Goal: Information Seeking & Learning: Learn about a topic

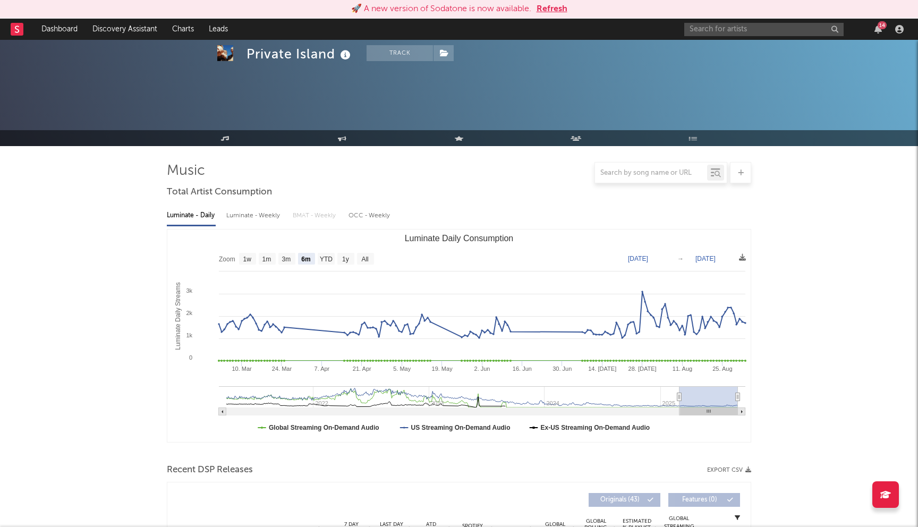
select select "6m"
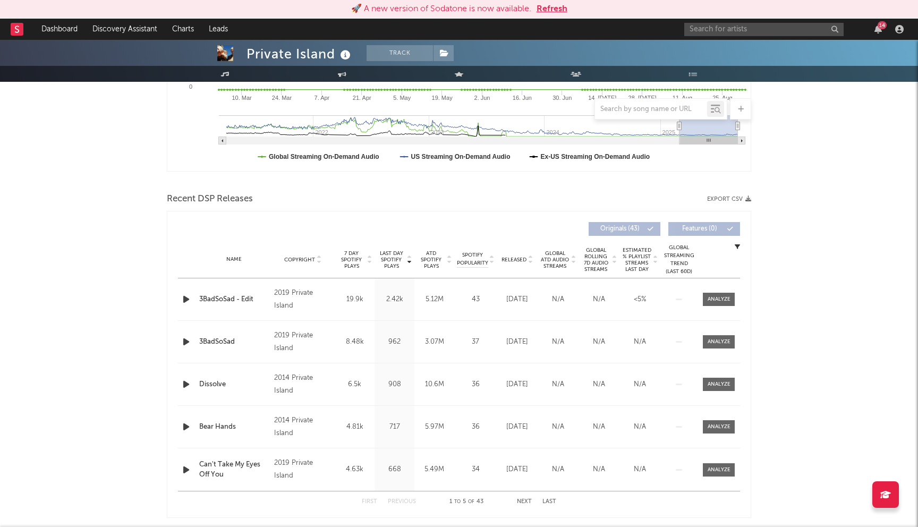
click at [553, 11] on button "Refresh" at bounding box center [552, 9] width 31 height 13
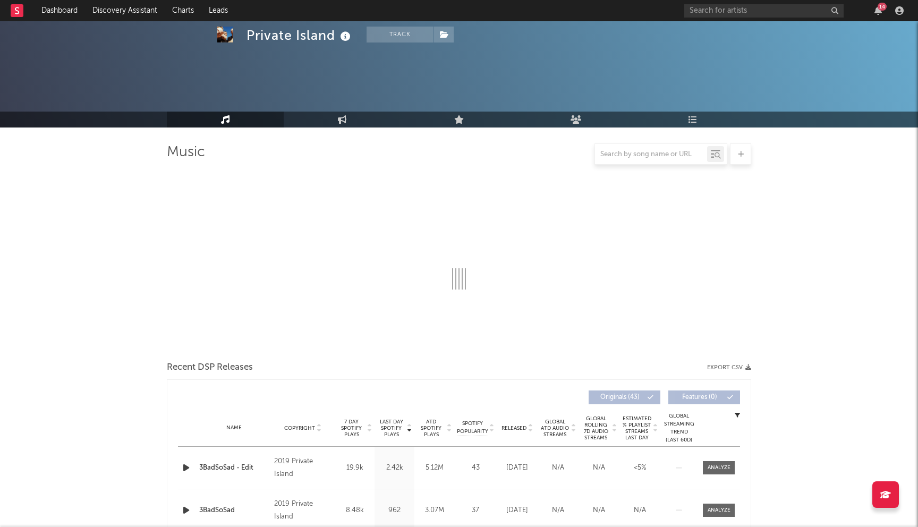
scroll to position [271, 0]
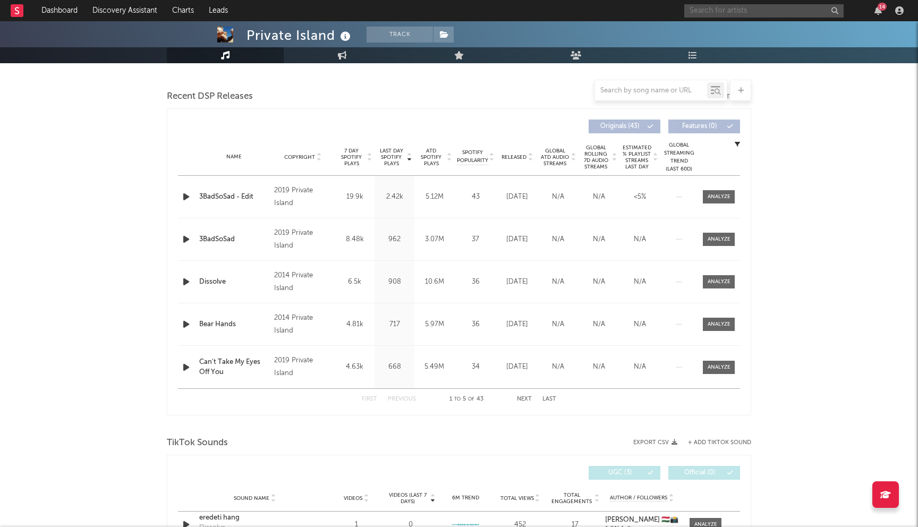
click at [706, 11] on input "text" at bounding box center [763, 10] width 159 height 13
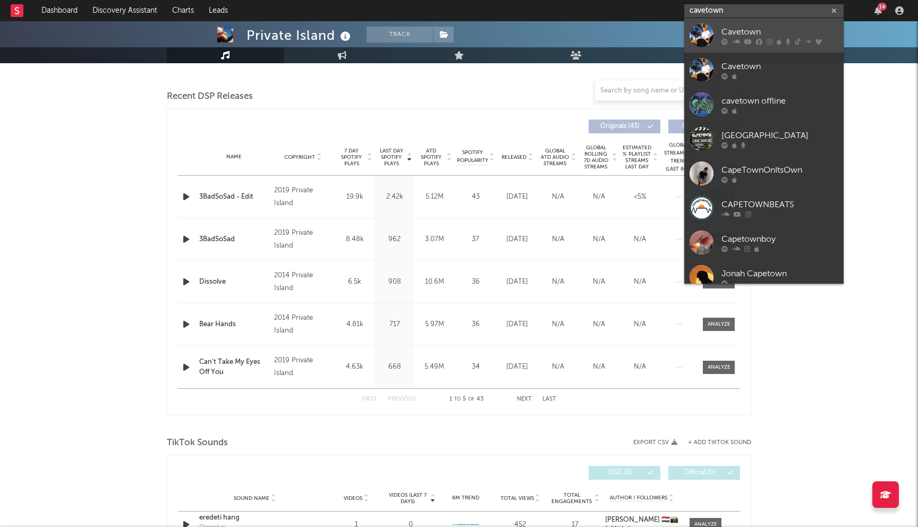
type input "cavetown"
click at [760, 35] on div "Cavetown" at bounding box center [780, 32] width 117 height 13
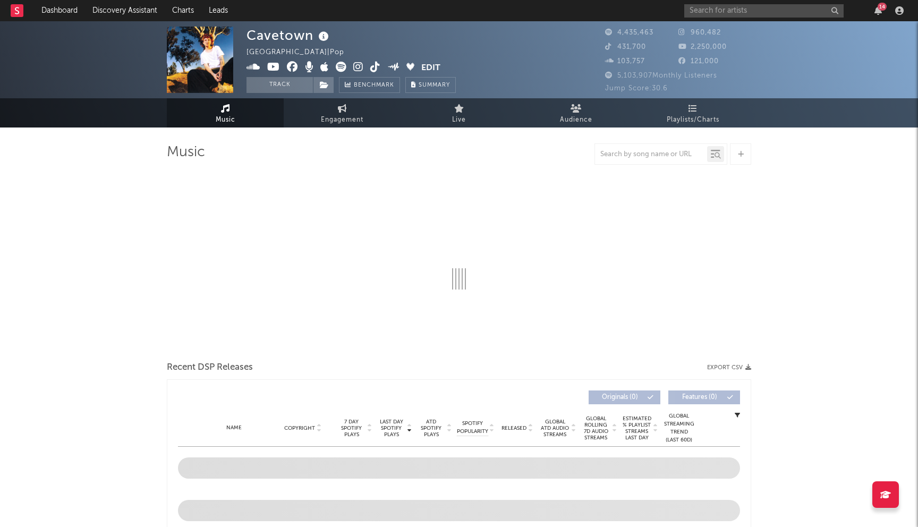
select select "6m"
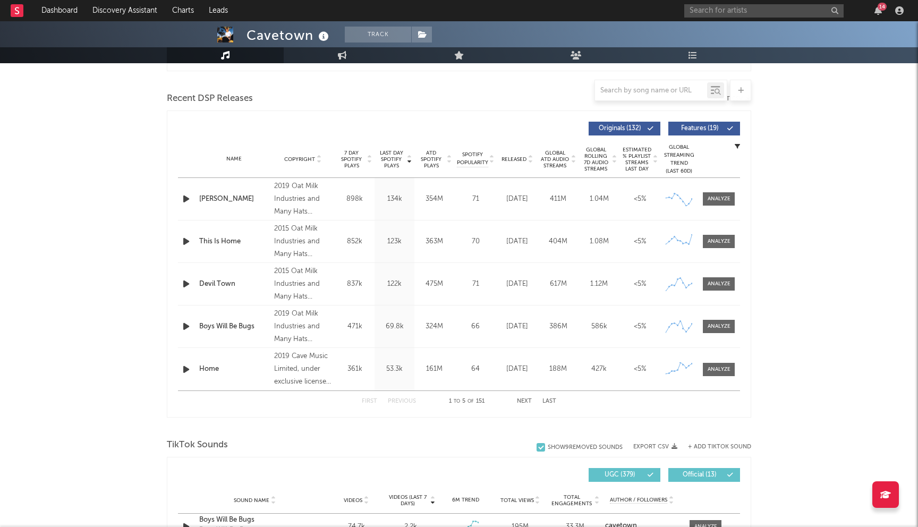
scroll to position [379, 0]
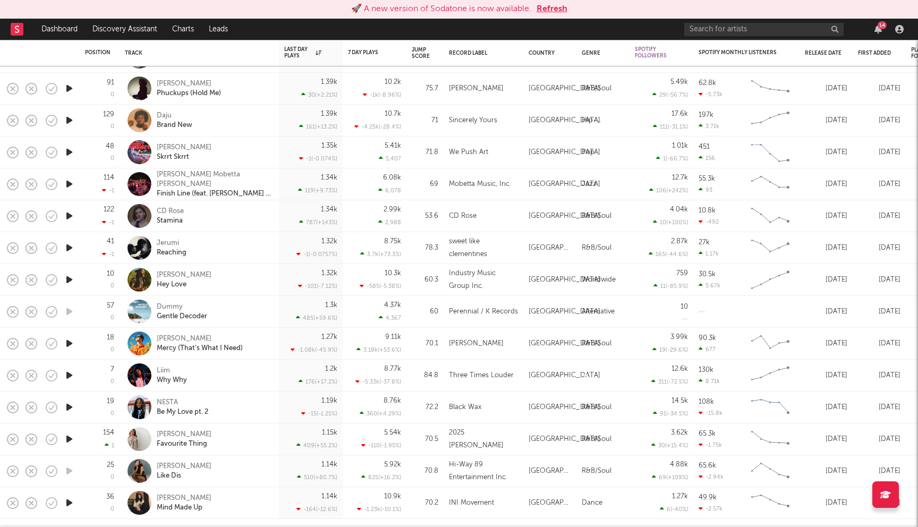
click at [561, 5] on button "Refresh" at bounding box center [552, 9] width 31 height 13
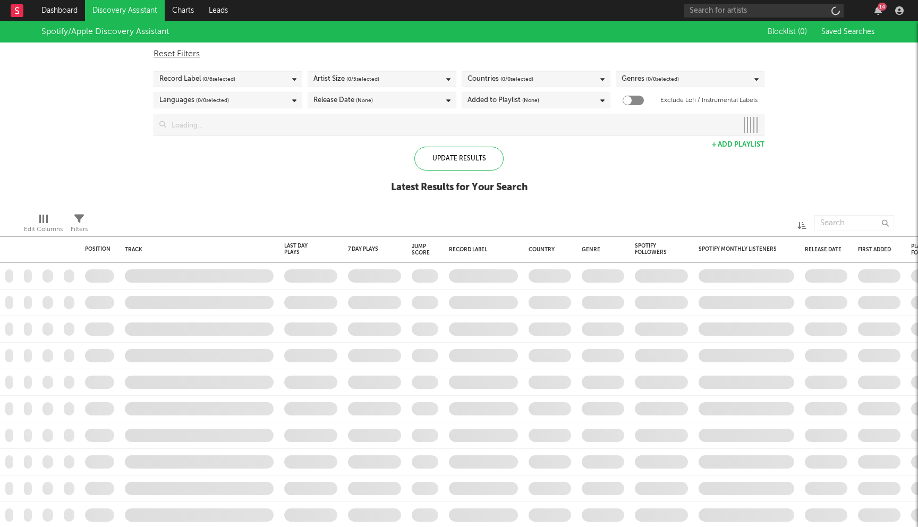
checkbox input "true"
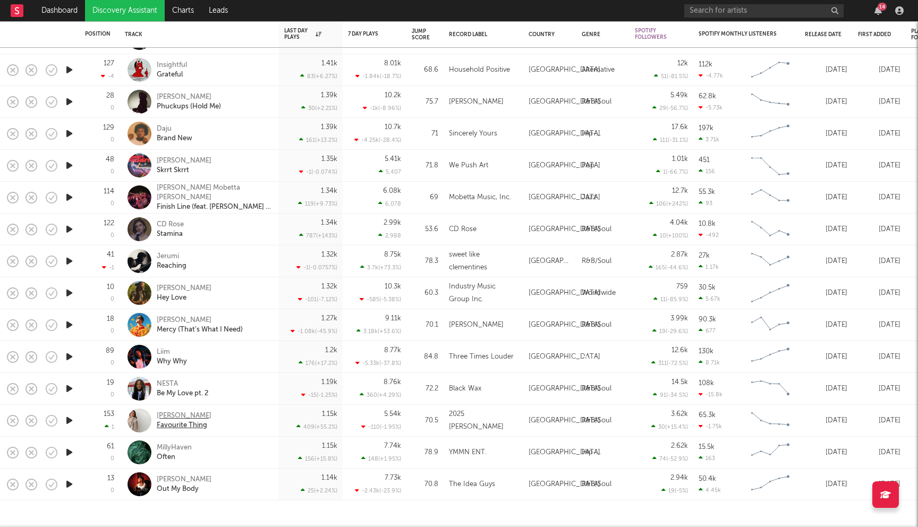
click at [163, 418] on div "Loie" at bounding box center [184, 416] width 55 height 10
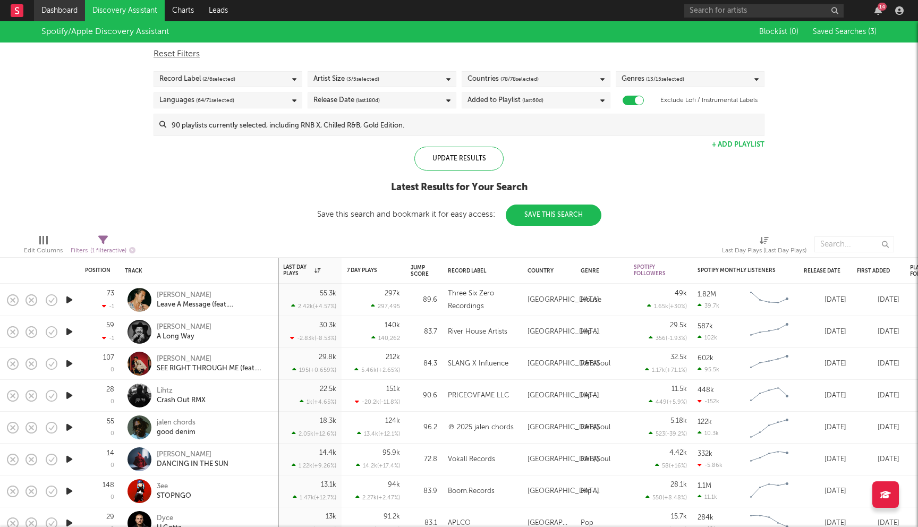
click at [67, 13] on link "Dashboard" at bounding box center [59, 10] width 51 height 21
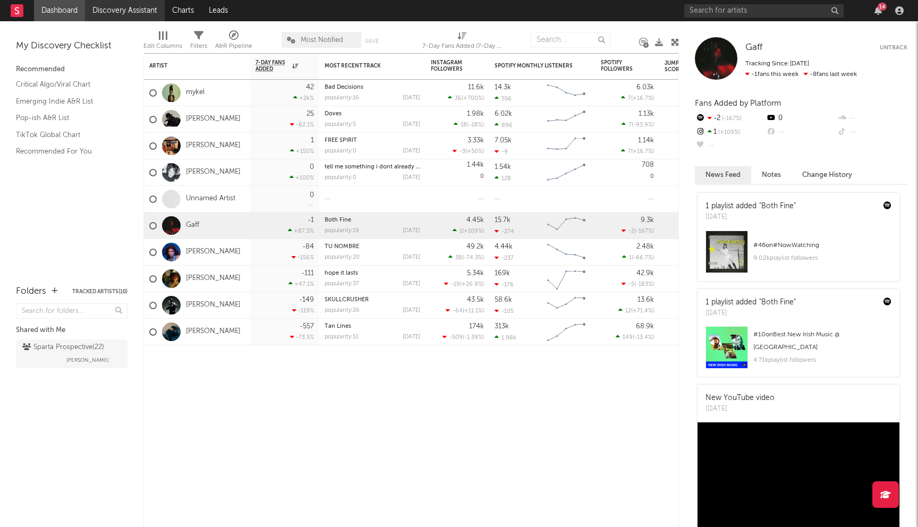
click at [131, 14] on link "Discovery Assistant" at bounding box center [125, 10] width 80 height 21
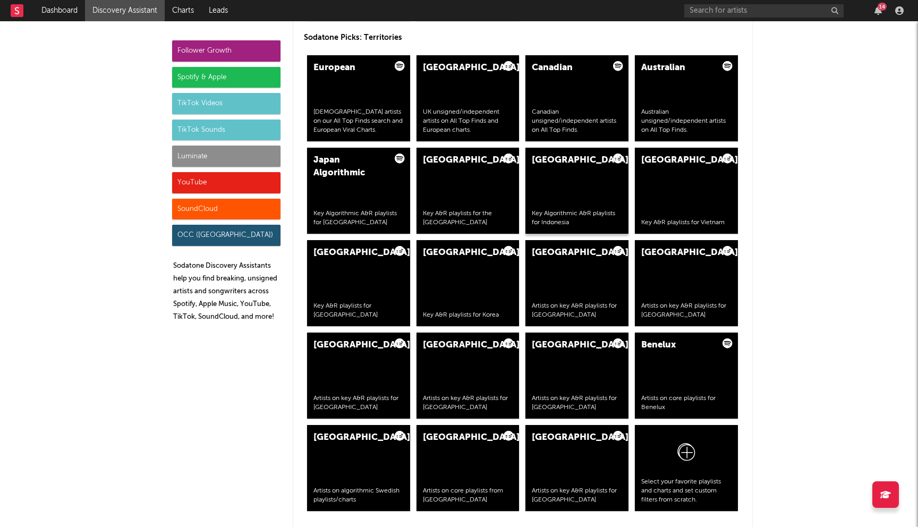
scroll to position [1873, 0]
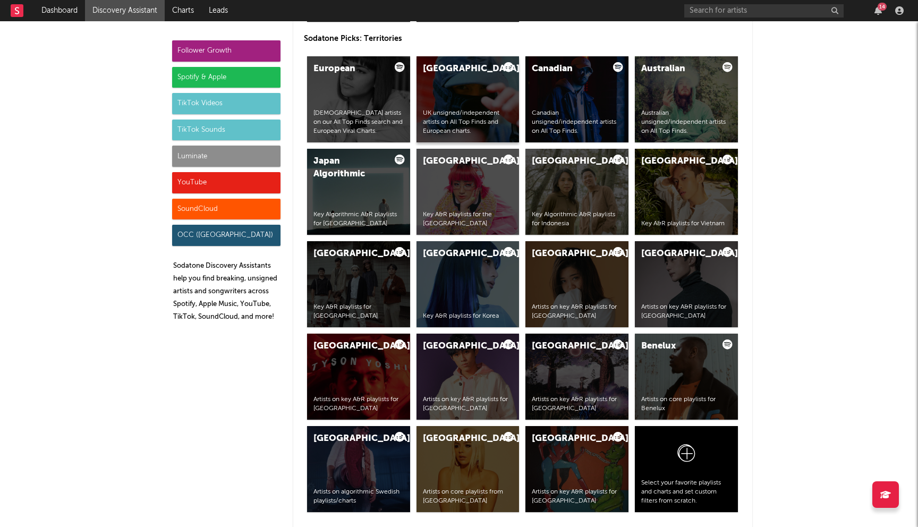
click at [485, 104] on div "United Kingdom UK unsigned/independent artists on All Top Finds and European ch…" at bounding box center [468, 99] width 103 height 86
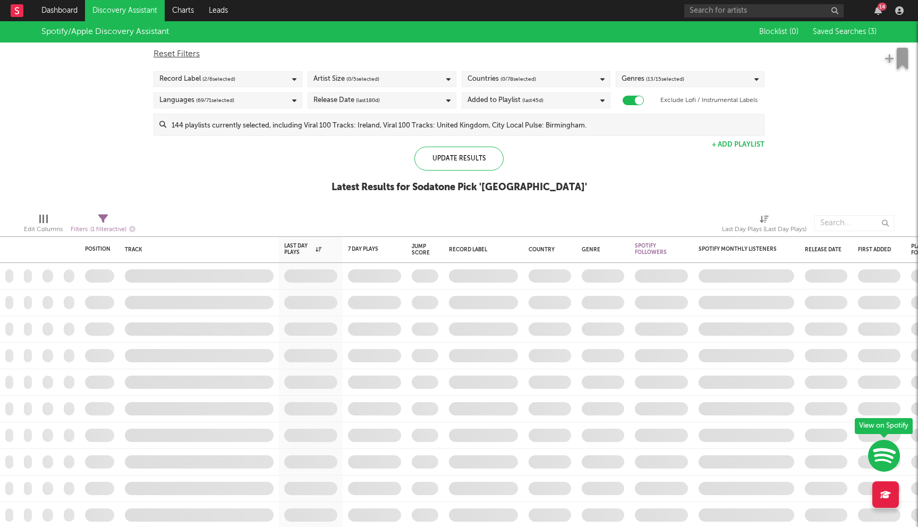
checkbox input "true"
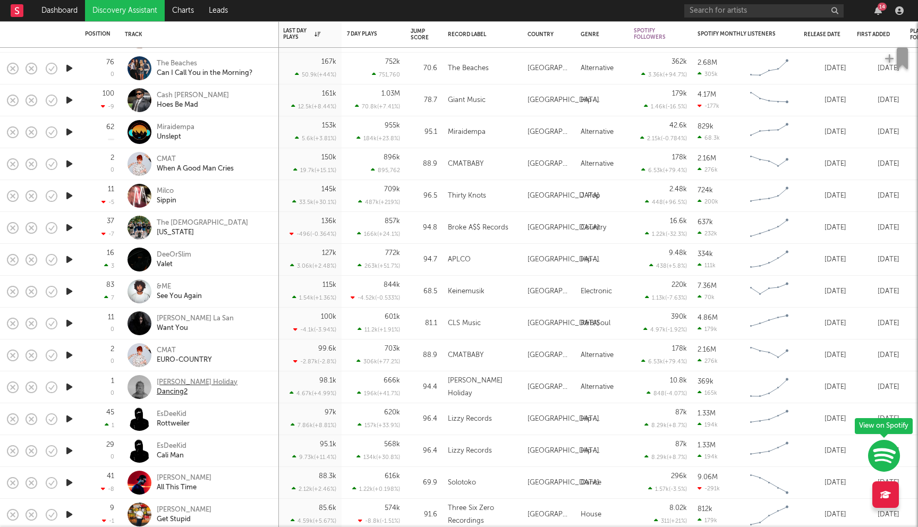
click at [183, 381] on div "Keli Holiday" at bounding box center [197, 383] width 81 height 10
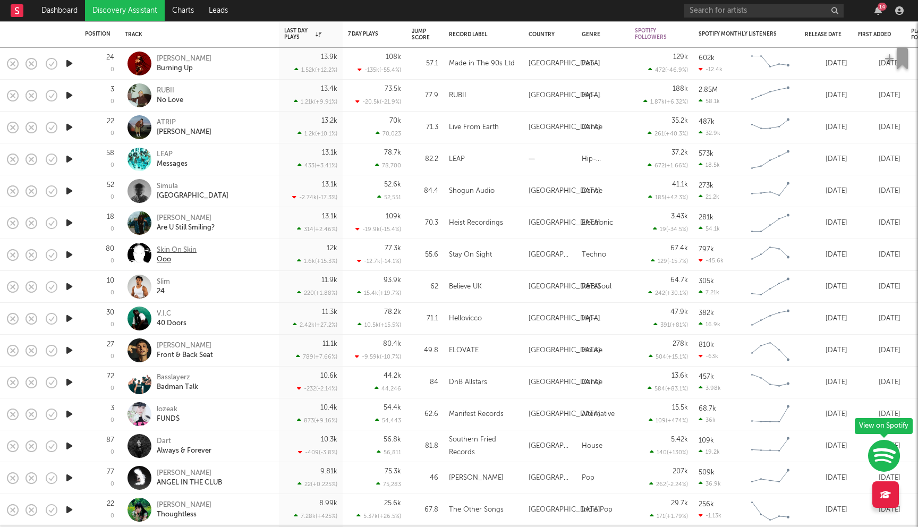
click at [187, 256] on div "Ooo" at bounding box center [177, 260] width 40 height 10
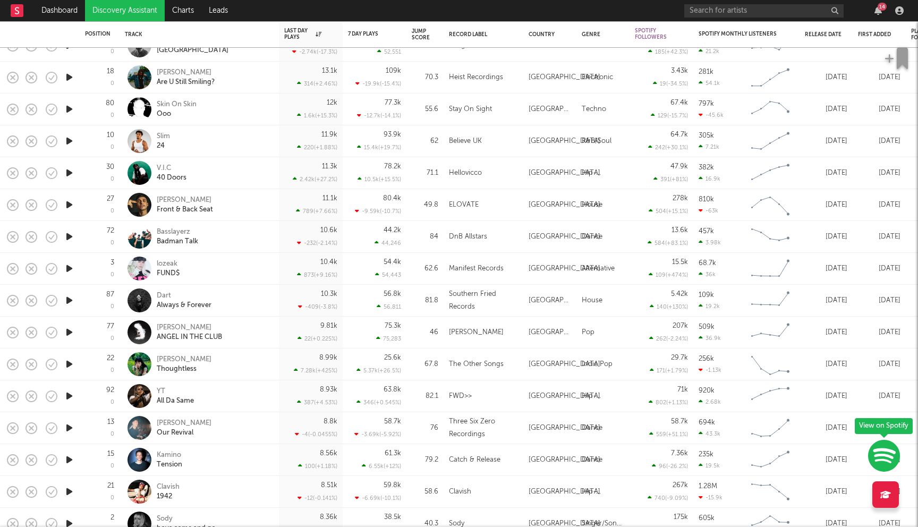
click at [71, 301] on icon "button" at bounding box center [69, 300] width 11 height 13
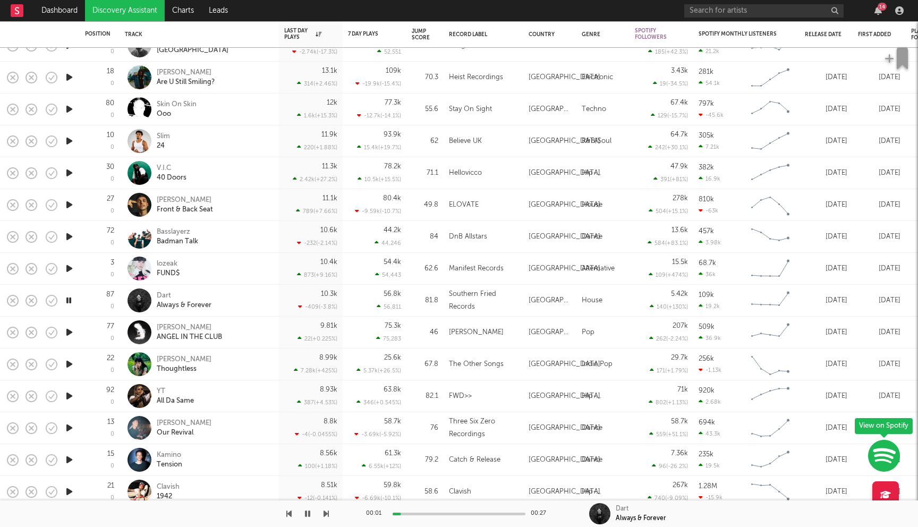
click at [70, 301] on icon "button" at bounding box center [69, 300] width 10 height 13
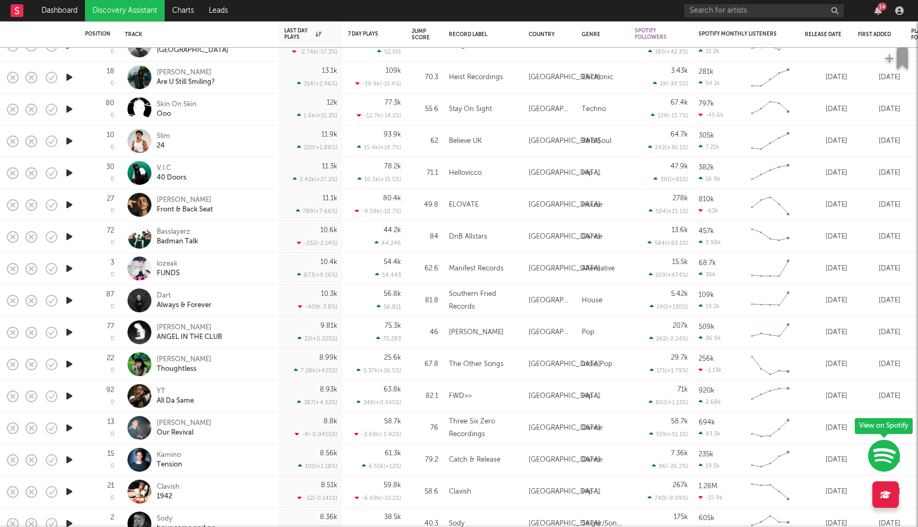
click at [68, 334] on icon "button" at bounding box center [69, 332] width 11 height 13
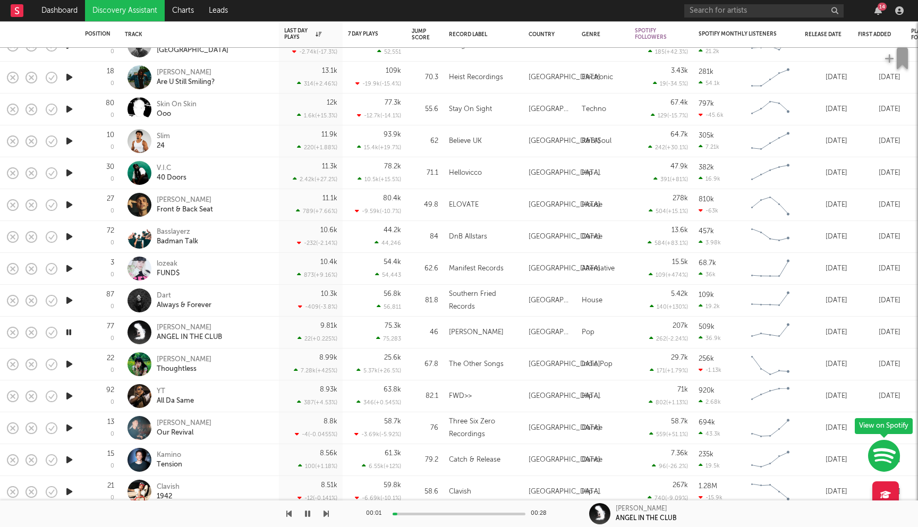
click at [68, 333] on icon "button" at bounding box center [69, 332] width 10 height 13
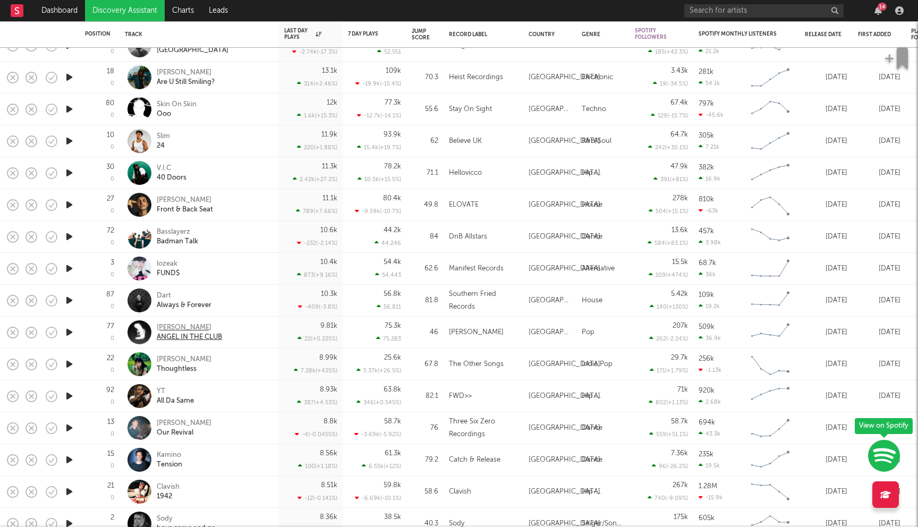
click at [189, 328] on div "[PERSON_NAME]" at bounding box center [189, 328] width 65 height 10
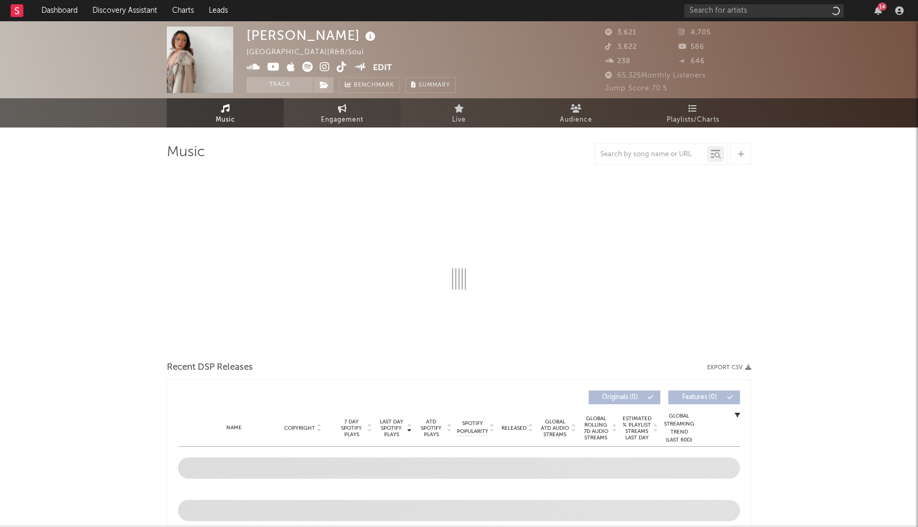
select select "1w"
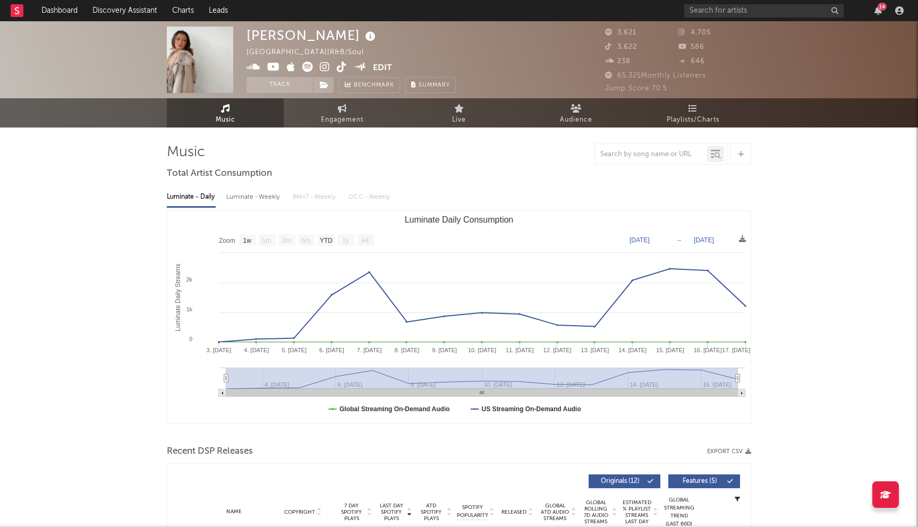
click at [323, 69] on icon at bounding box center [325, 67] width 10 height 11
click at [714, 6] on input "text" at bounding box center [763, 10] width 159 height 13
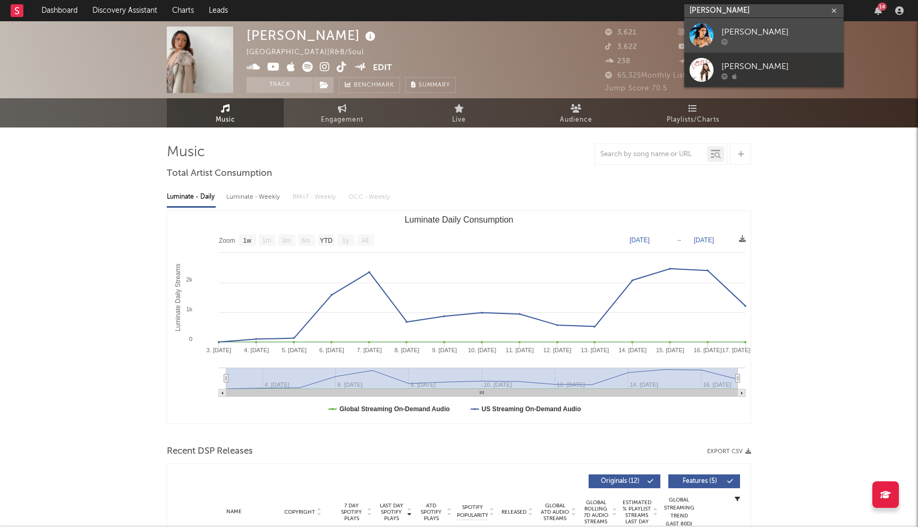
type input "celia babini"
click at [749, 30] on div "Celia Babini" at bounding box center [780, 32] width 117 height 13
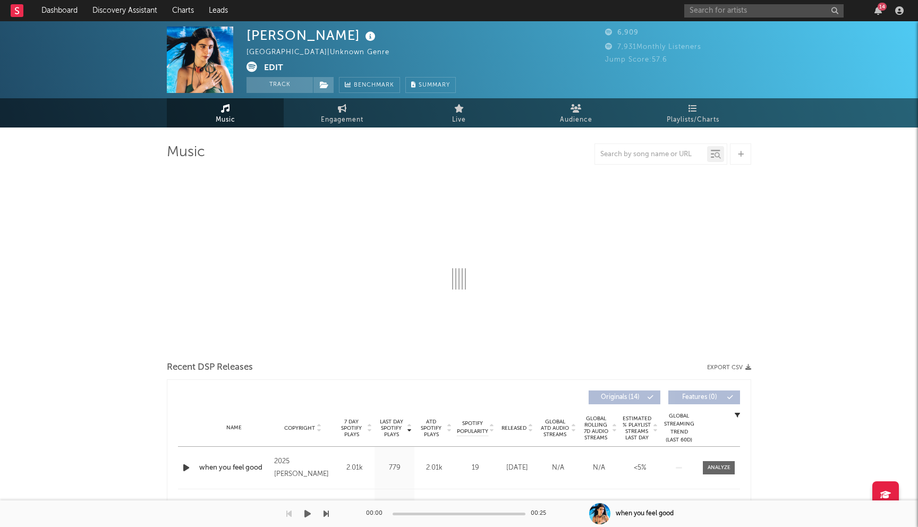
select select "6m"
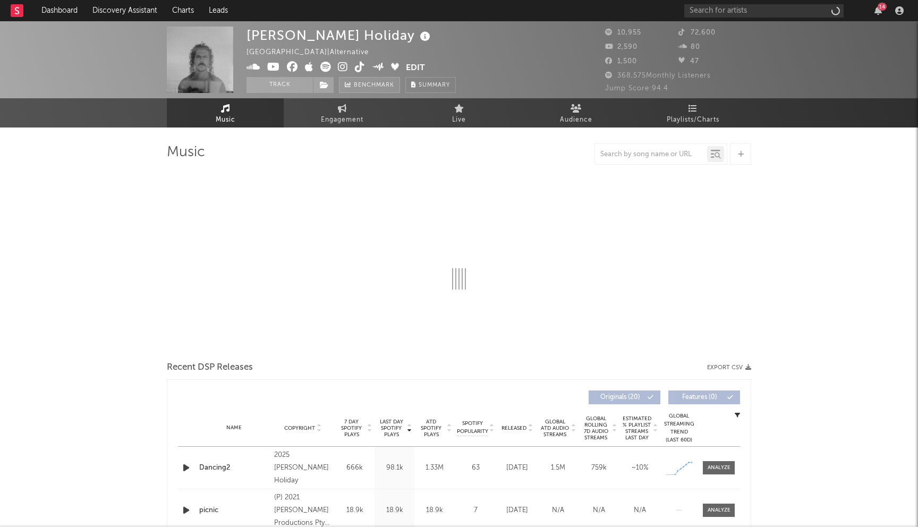
select select "6m"
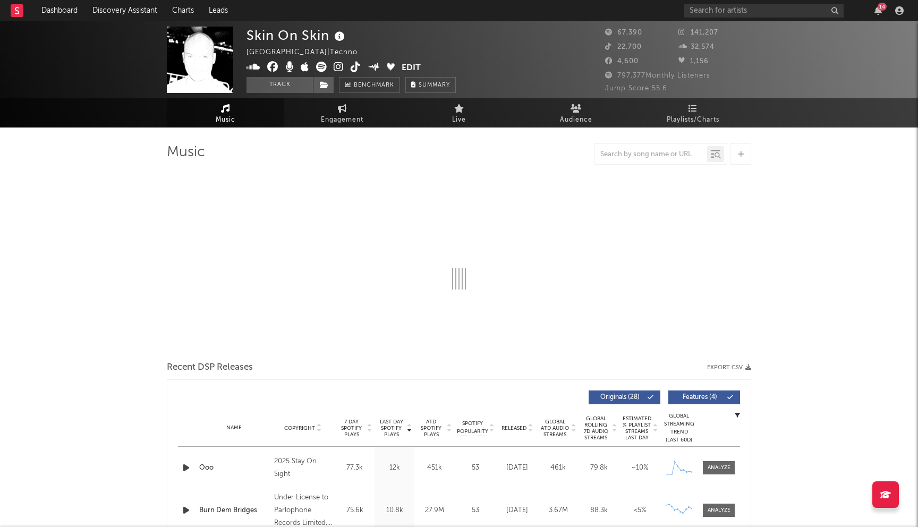
select select "6m"
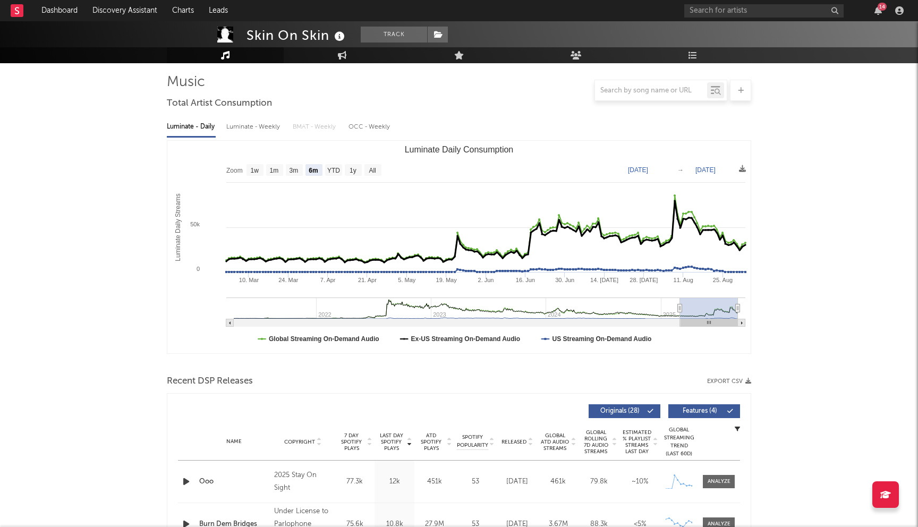
scroll to position [187, 0]
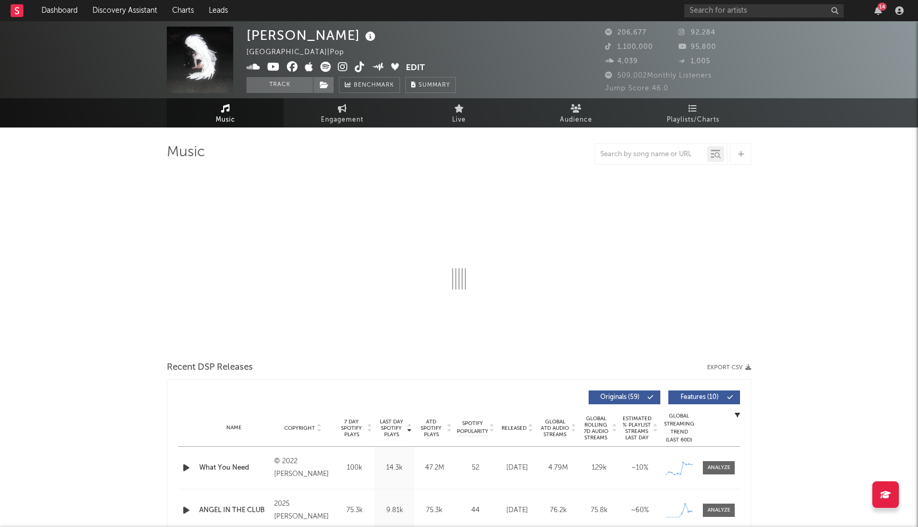
select select "6m"
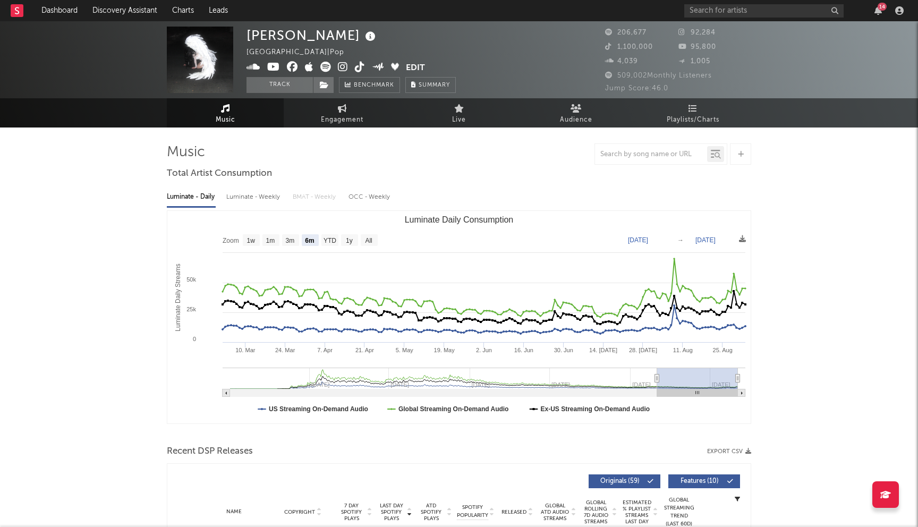
click at [292, 71] on icon at bounding box center [292, 67] width 11 height 11
